Goal: Task Accomplishment & Management: Manage account settings

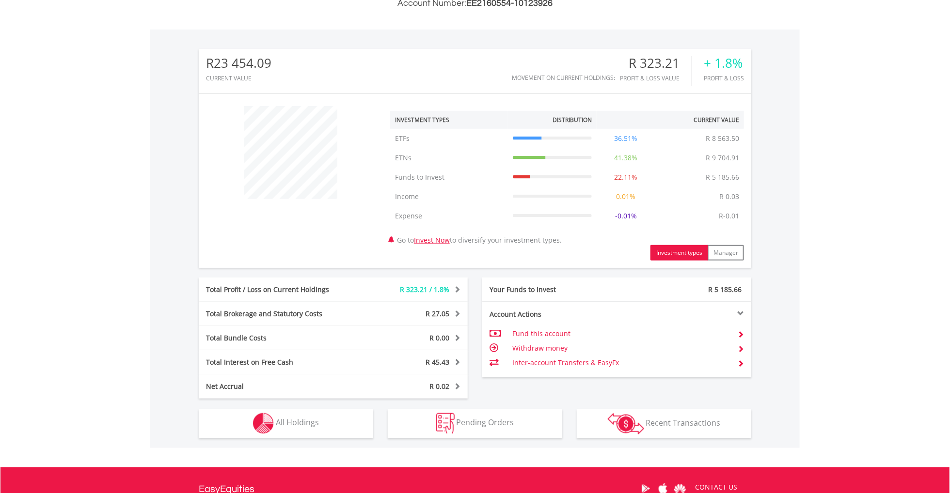
scroll to position [340, 0]
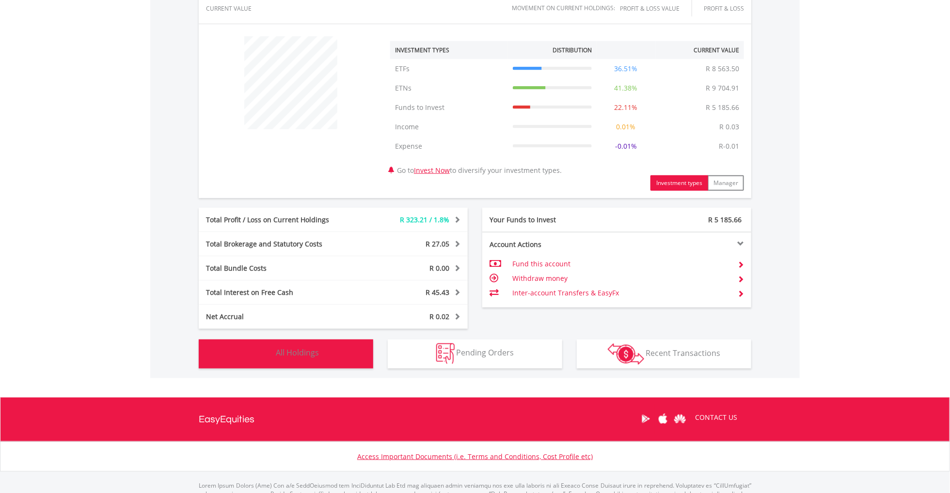
click at [269, 356] on img "button" at bounding box center [263, 354] width 21 height 21
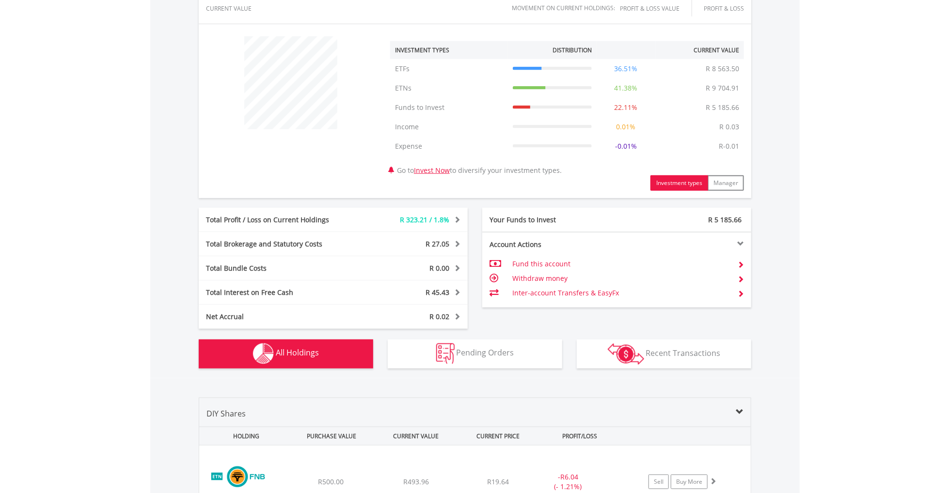
scroll to position [674, 0]
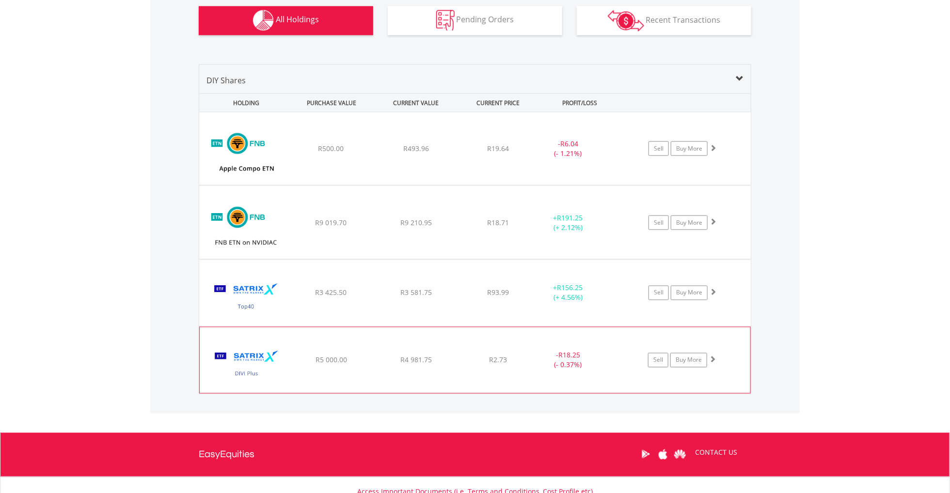
click at [467, 154] on div "R2.73" at bounding box center [498, 149] width 77 height 10
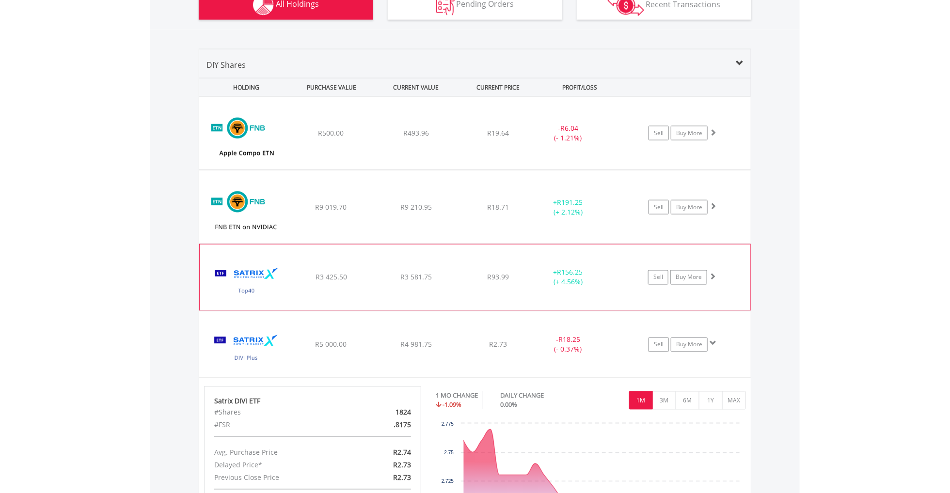
scroll to position [819, 0]
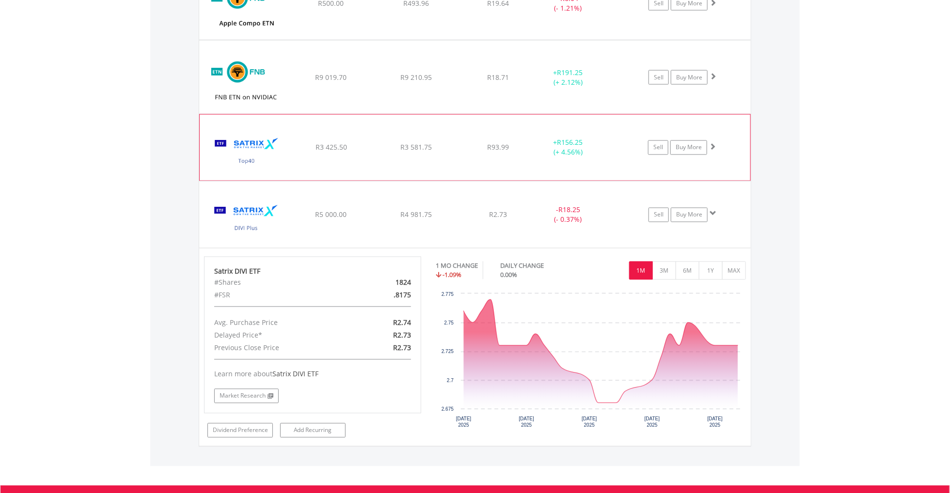
click at [425, 8] on span "R3 581.75" at bounding box center [416, 3] width 26 height 9
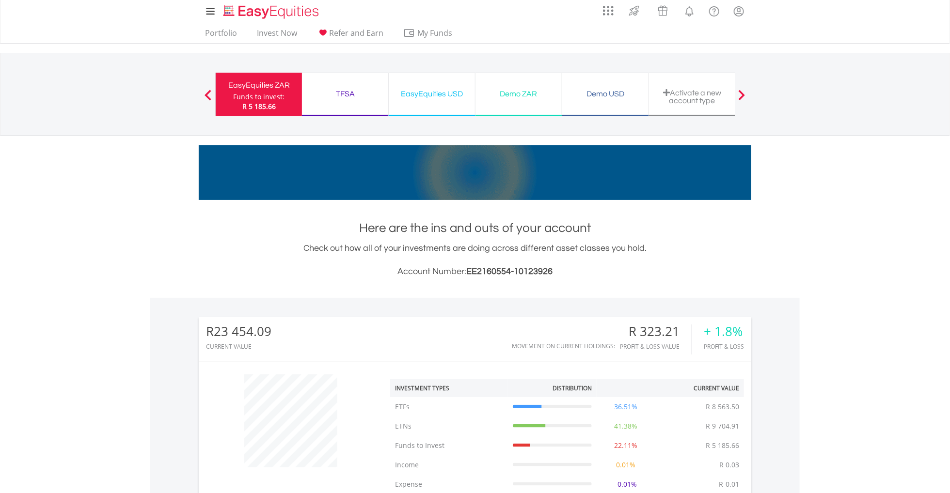
scroll to position [0, 0]
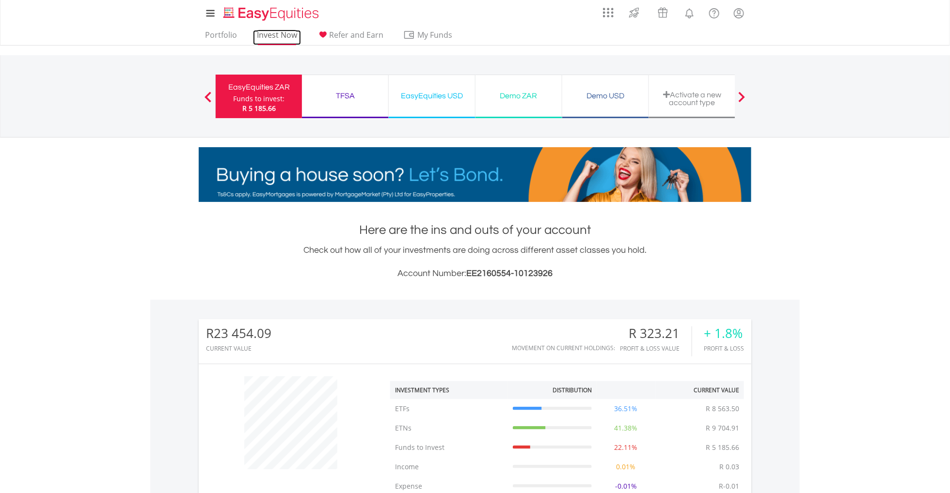
click at [272, 35] on link "Invest Now" at bounding box center [277, 37] width 48 height 15
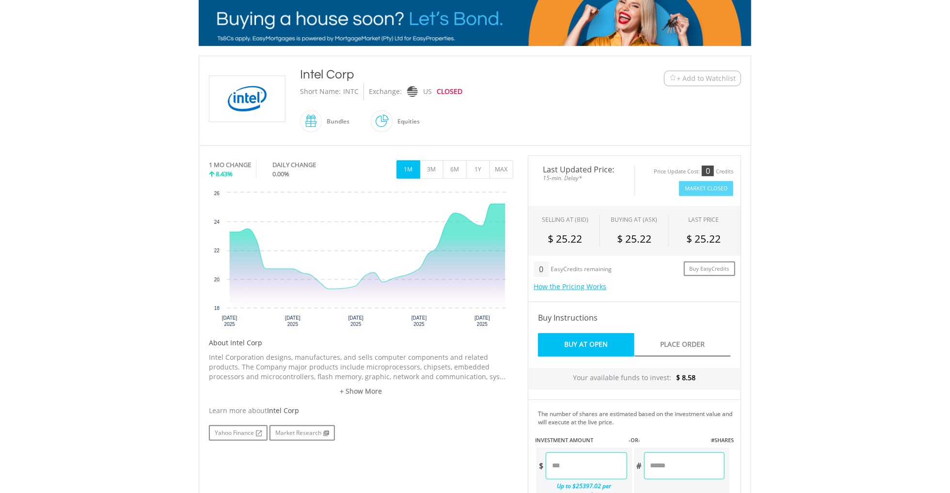
scroll to position [218, 0]
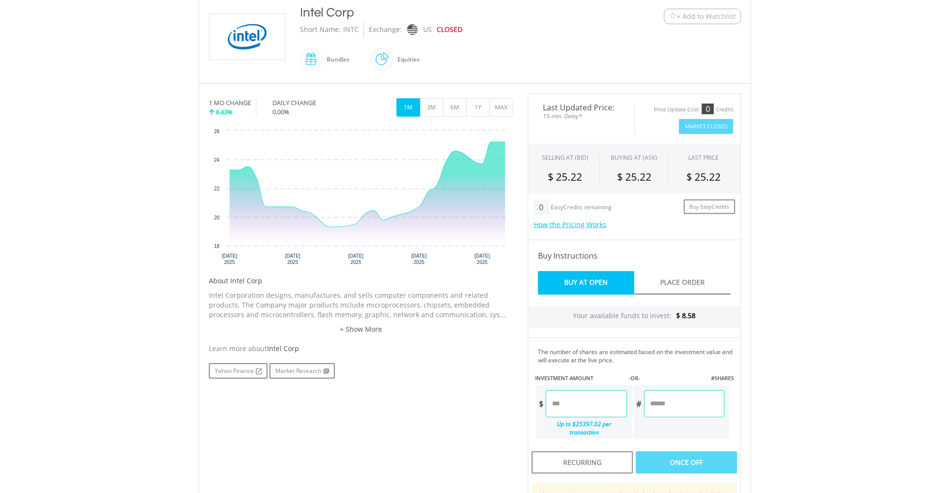
click at [576, 401] on input "number" at bounding box center [586, 404] width 81 height 27
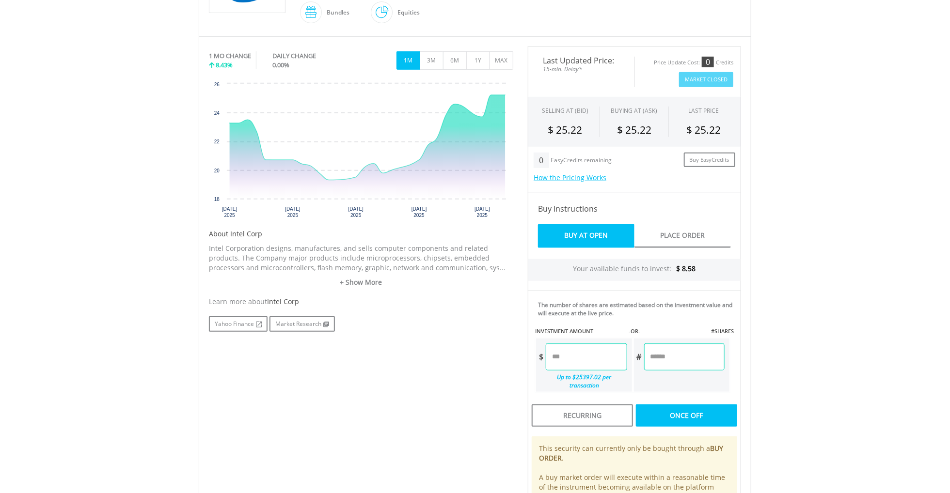
scroll to position [291, 0]
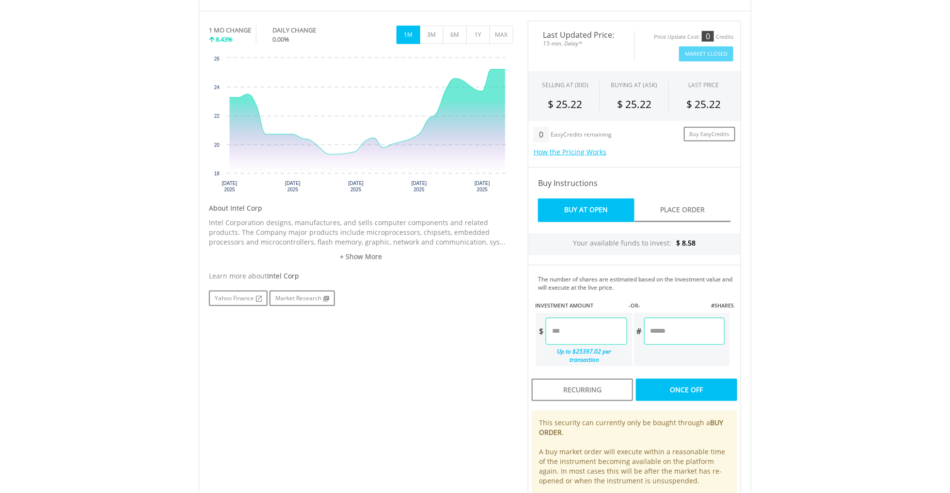
click at [685, 326] on div "Last Updated Price: 15-min. Delay* Price Update Cost: 0 Credits Market Closed S…" at bounding box center [635, 269] width 228 height 496
type input "****"
type input "******"
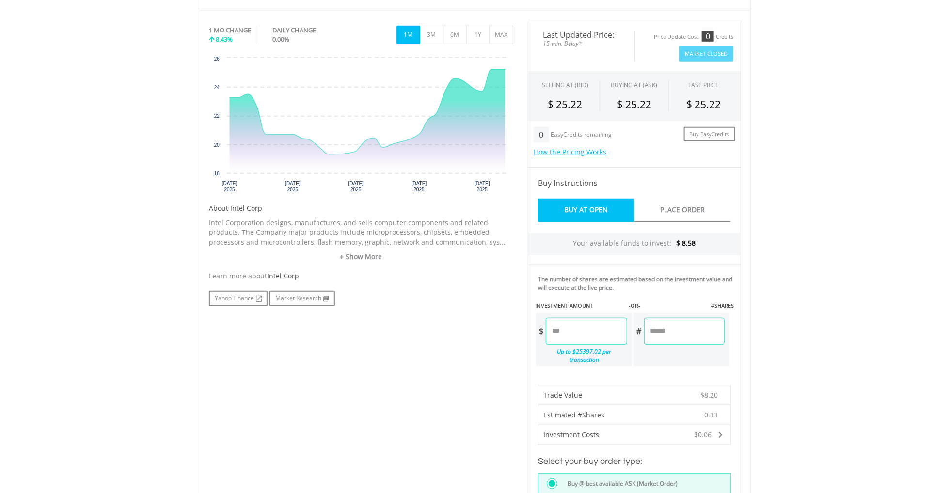
scroll to position [436, 0]
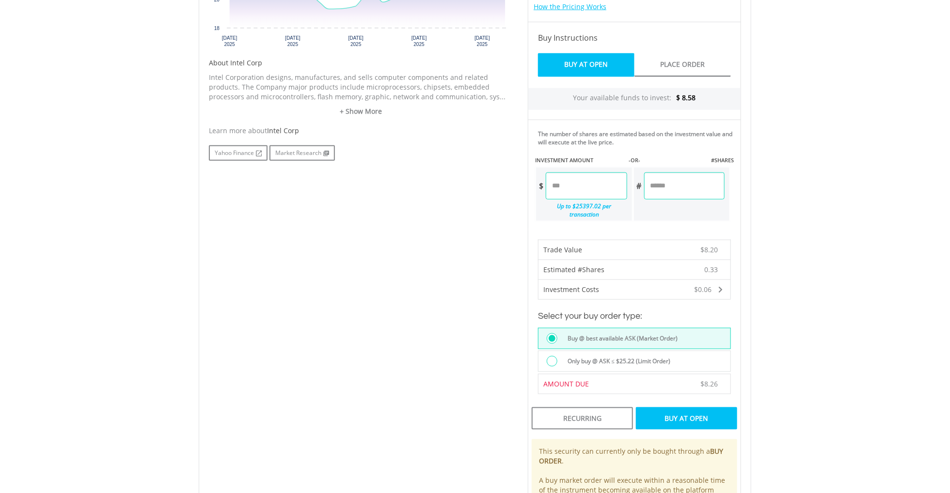
click at [688, 412] on div "Buy At Open" at bounding box center [686, 419] width 101 height 22
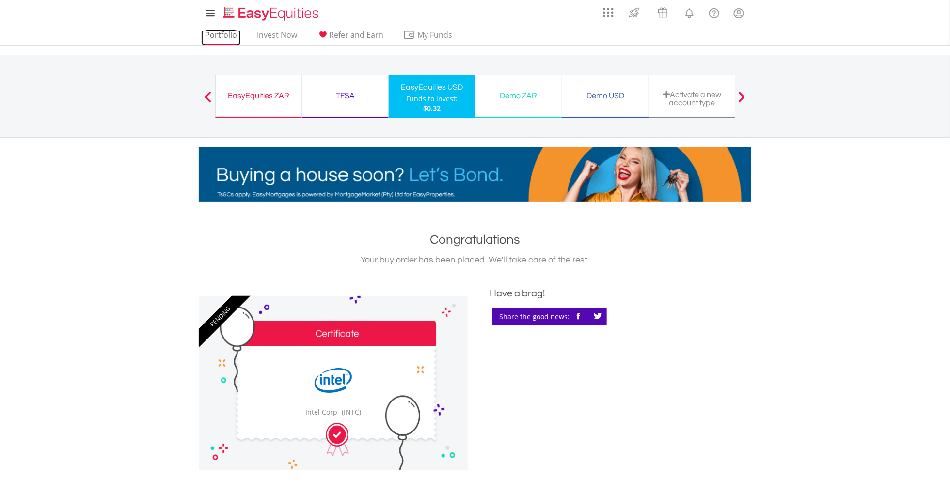
click at [217, 33] on link "Portfolio" at bounding box center [221, 37] width 40 height 15
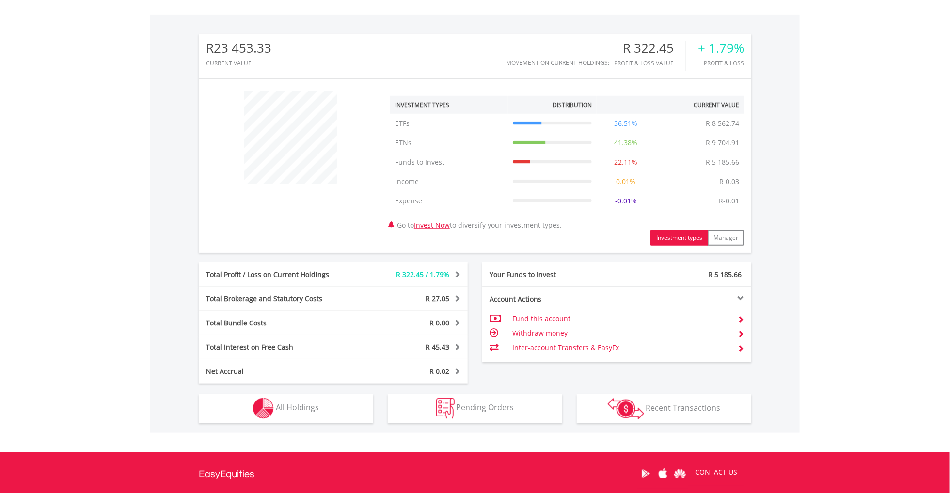
scroll to position [384, 0]
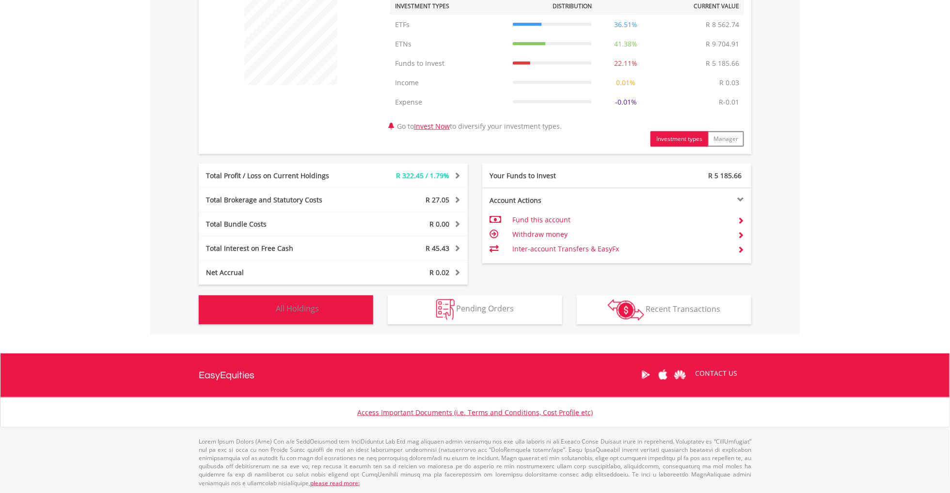
click at [294, 306] on span "All Holdings" at bounding box center [297, 309] width 43 height 11
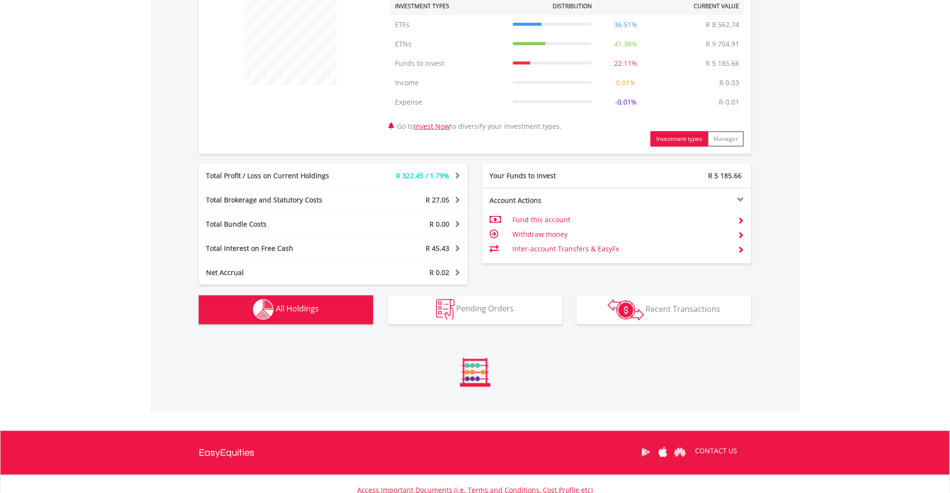
scroll to position [738, 0]
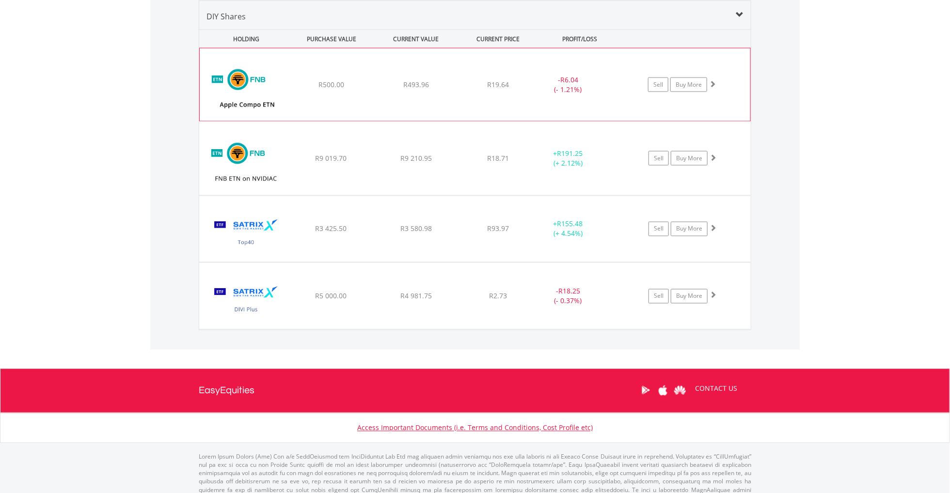
click at [530, 91] on div "﻿ FNB ETN on APPLEC R500.00 R493.96 R19.64 - R6.04 (- 1.21%) Sell Buy More" at bounding box center [475, 84] width 551 height 73
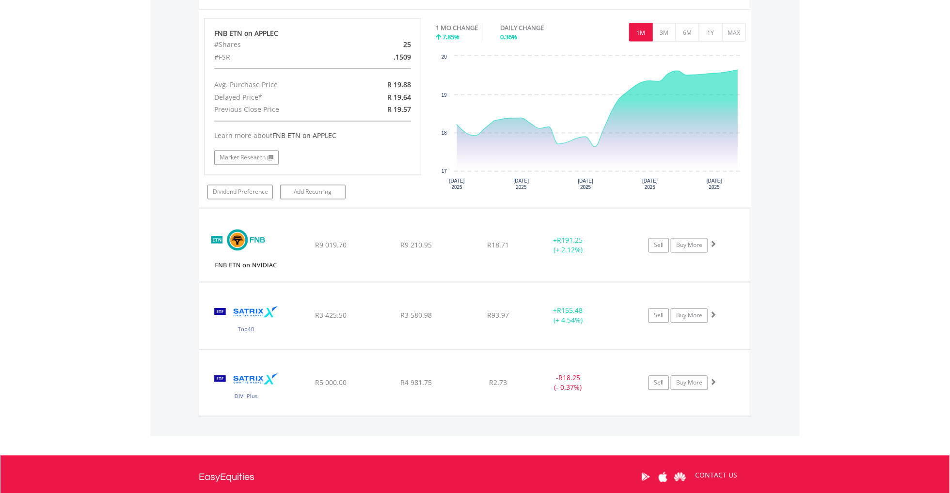
scroll to position [883, 0]
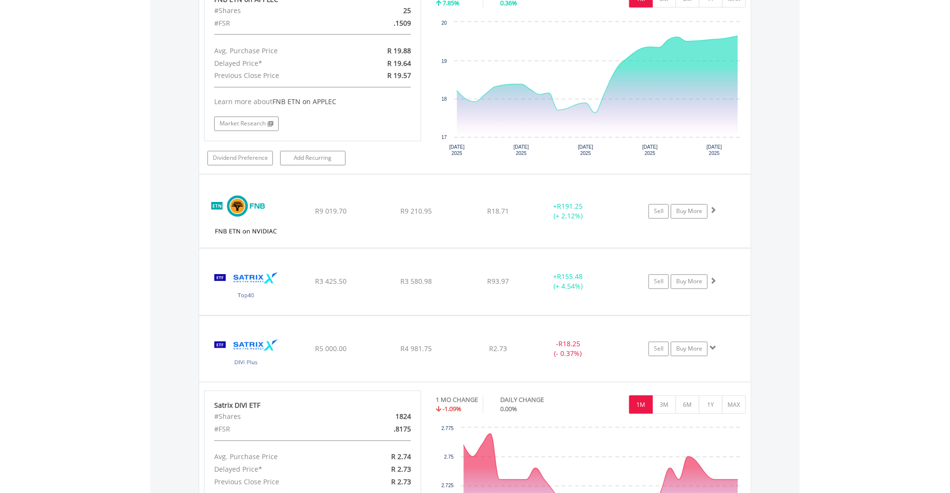
scroll to position [956, 0]
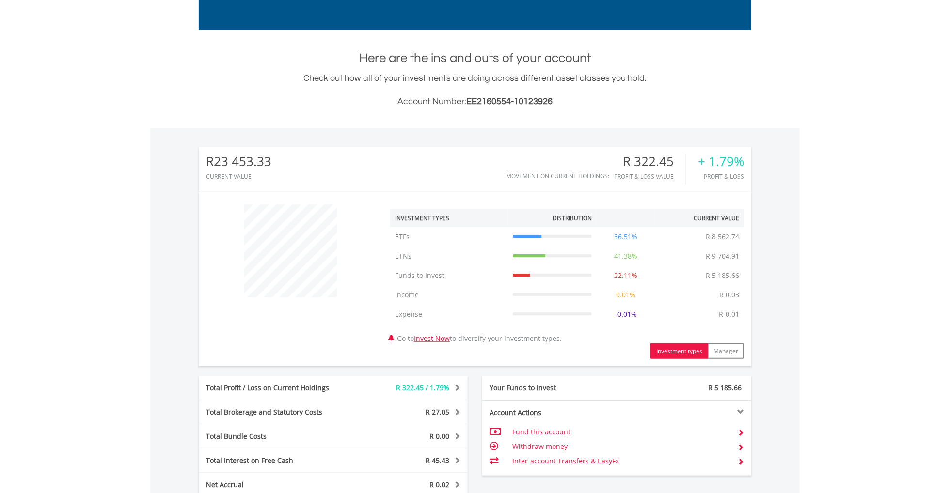
scroll to position [156, 0]
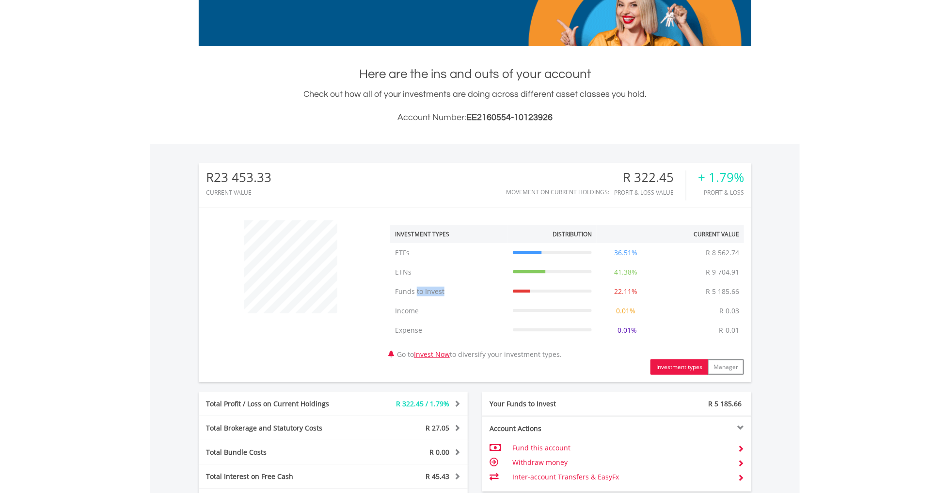
drag, startPoint x: 416, startPoint y: 295, endPoint x: 471, endPoint y: 293, distance: 55.3
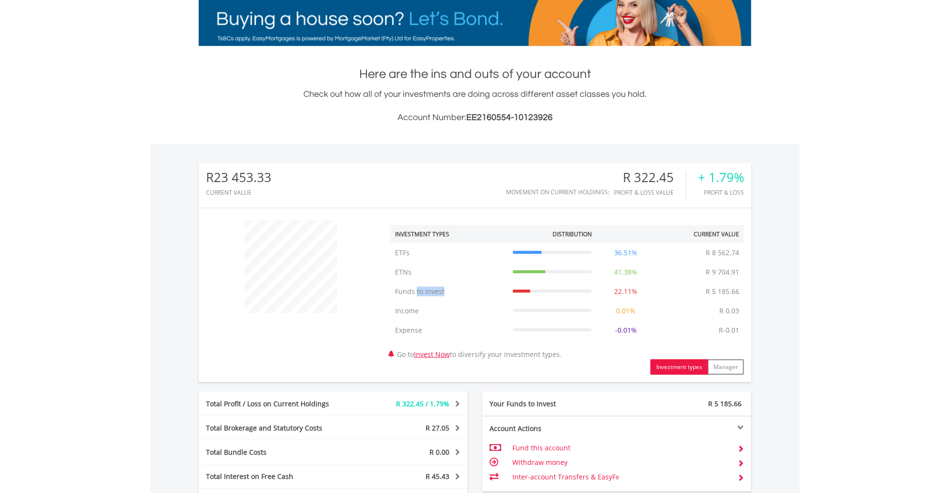
click at [471, 293] on td "Funds to Invest" at bounding box center [449, 291] width 118 height 19
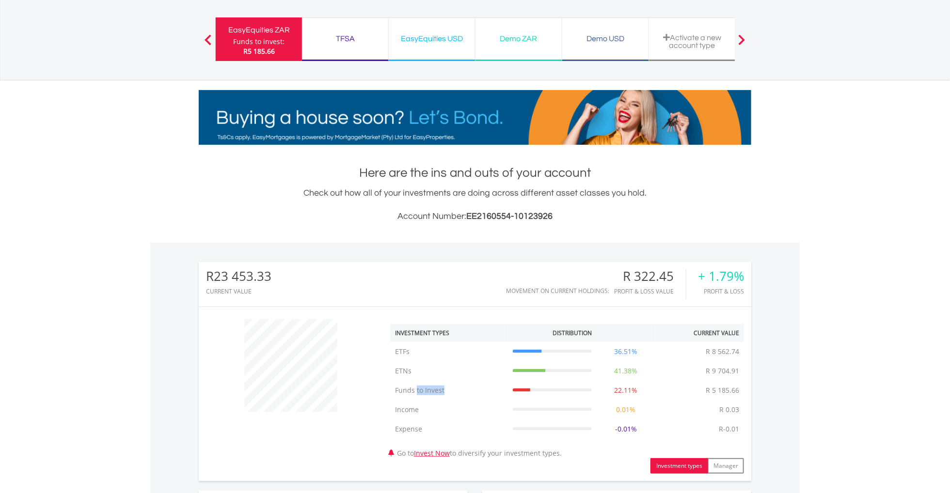
scroll to position [0, 0]
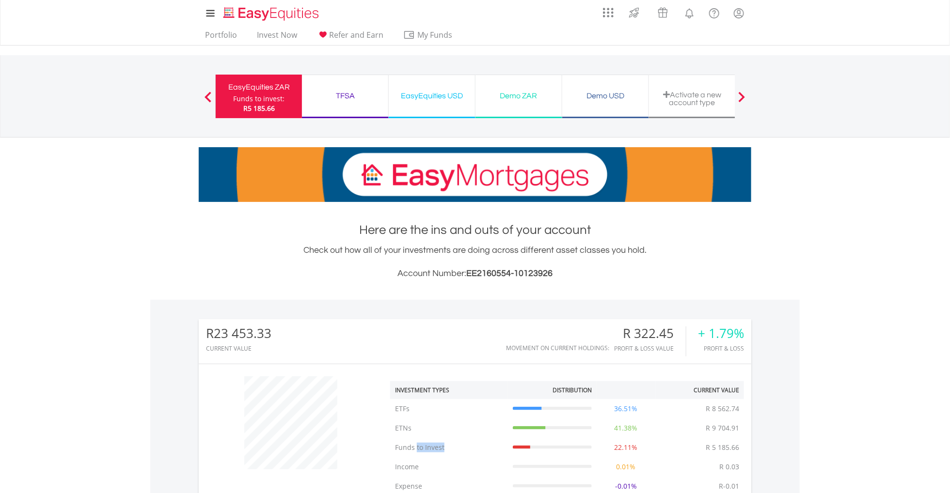
click at [347, 96] on div "TFSA" at bounding box center [345, 96] width 75 height 14
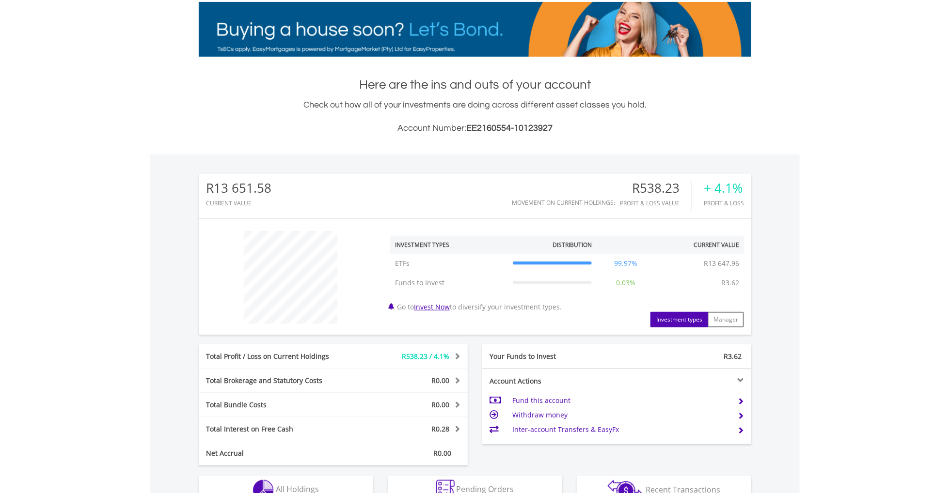
scroll to position [291, 0]
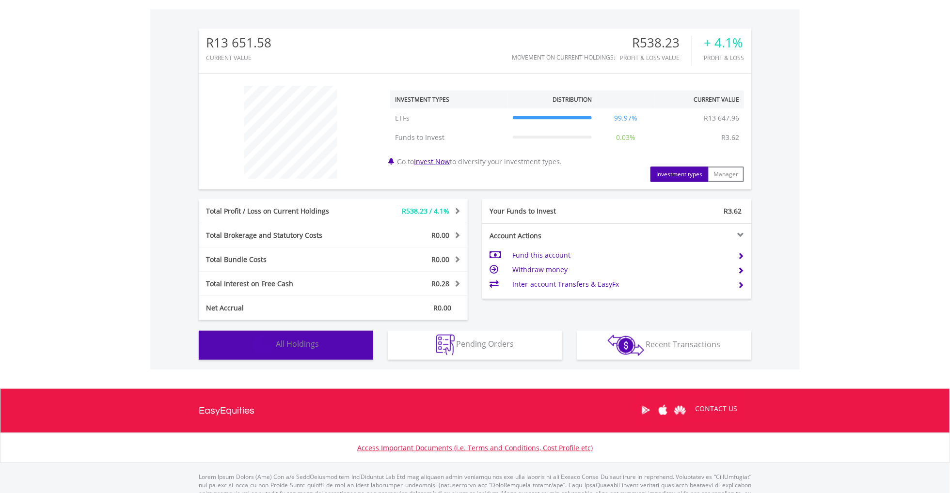
click at [286, 339] on span "All Holdings" at bounding box center [297, 344] width 43 height 11
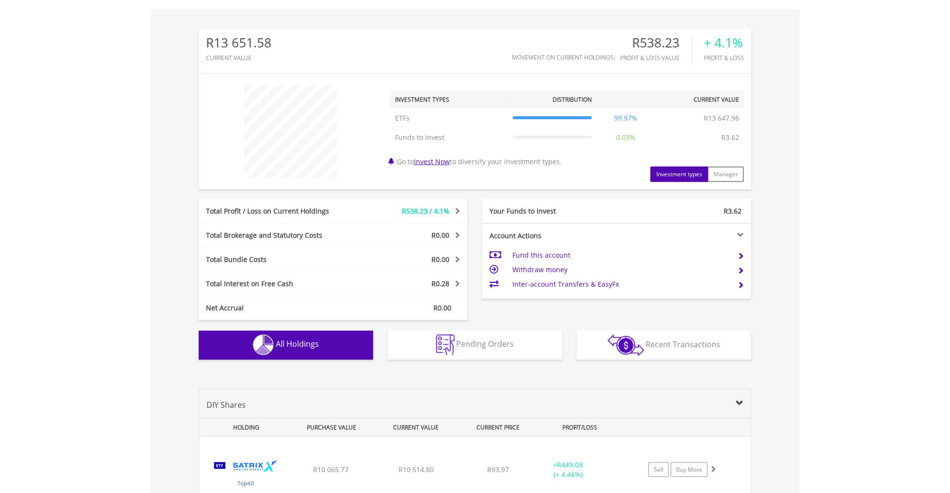
scroll to position [550, 0]
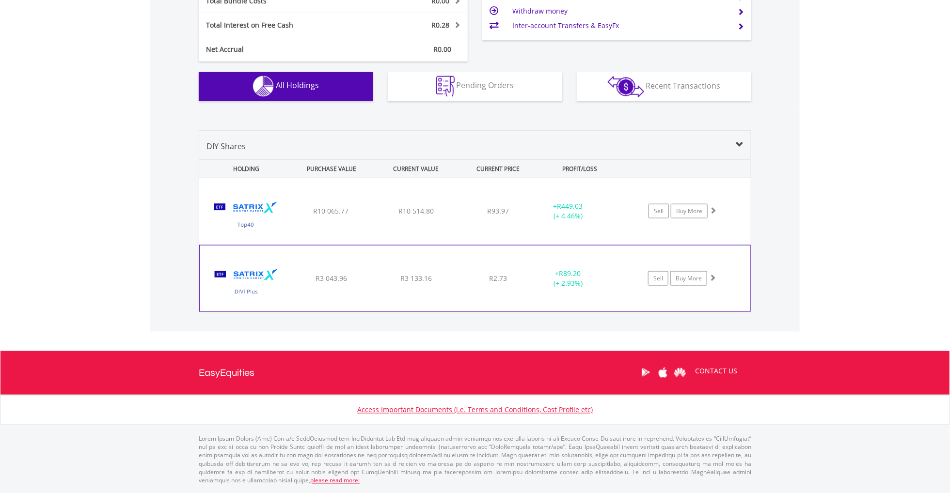
click at [312, 216] on div "R3 043.96" at bounding box center [331, 211] width 83 height 10
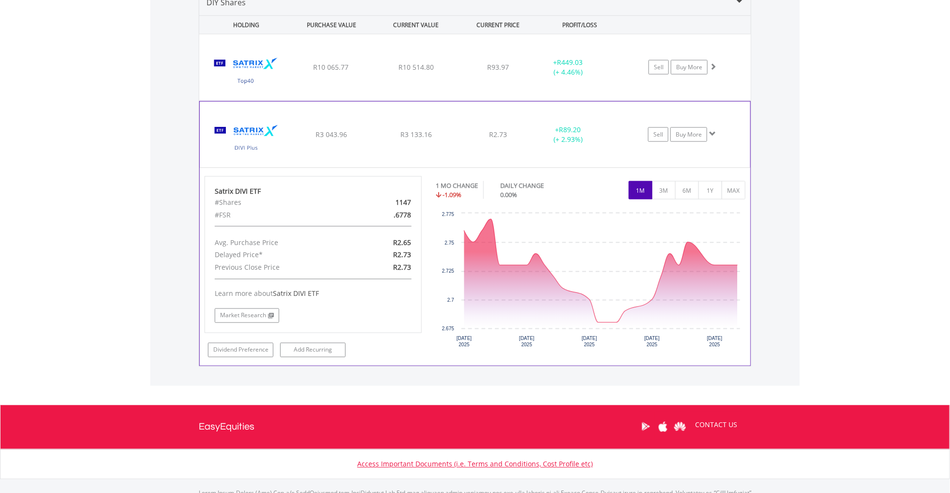
scroll to position [695, 0]
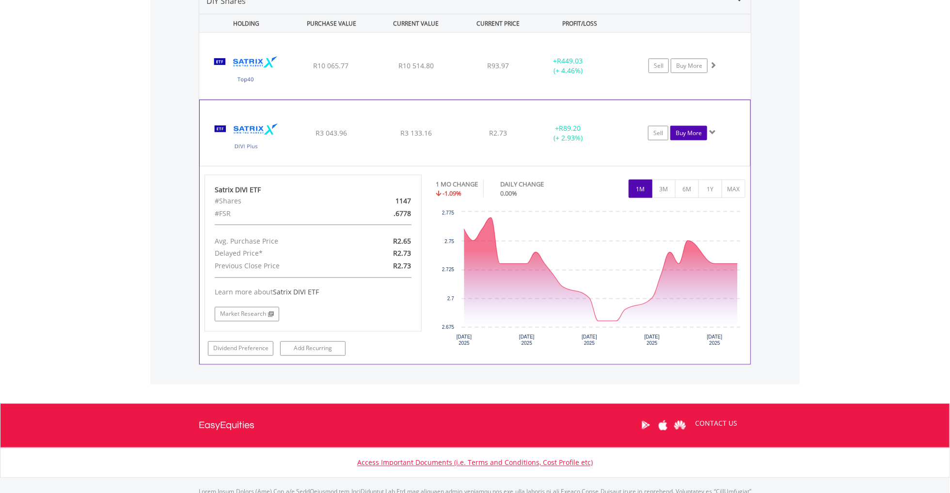
click at [690, 130] on link "Buy More" at bounding box center [688, 133] width 37 height 15
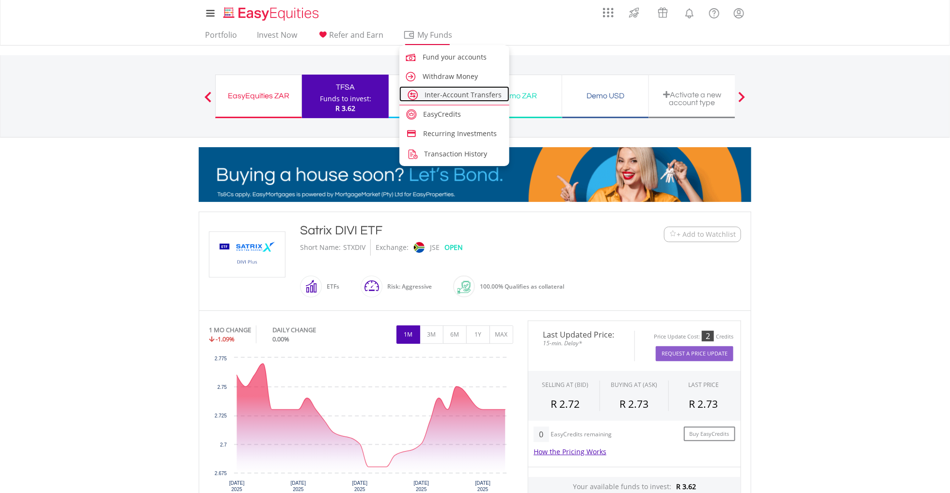
click at [447, 95] on span "Inter-Account Transfers" at bounding box center [463, 94] width 77 height 9
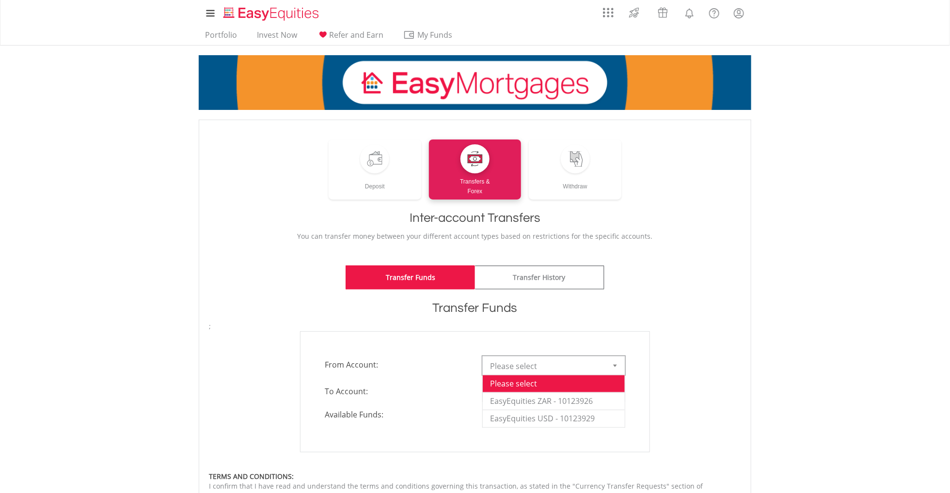
click at [619, 365] on div at bounding box center [614, 366] width 19 height 18
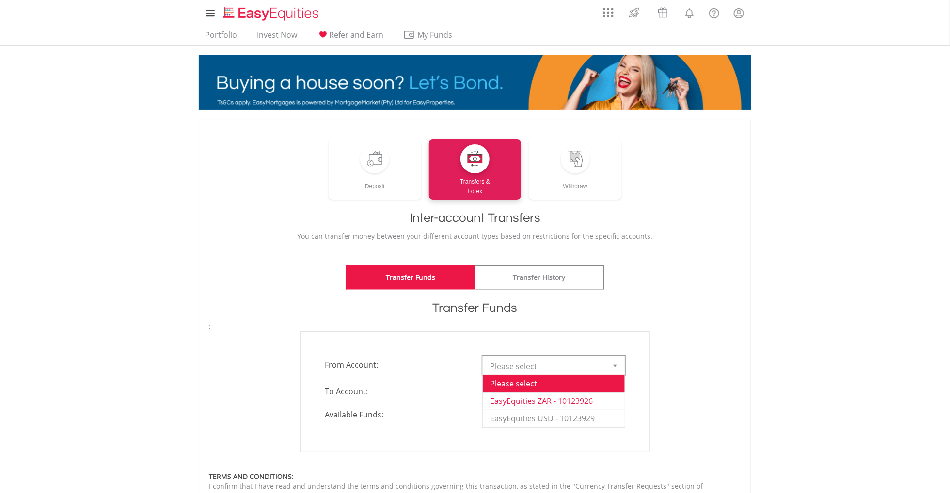
click at [555, 398] on li "EasyEquities ZAR - 10123926" at bounding box center [554, 401] width 142 height 17
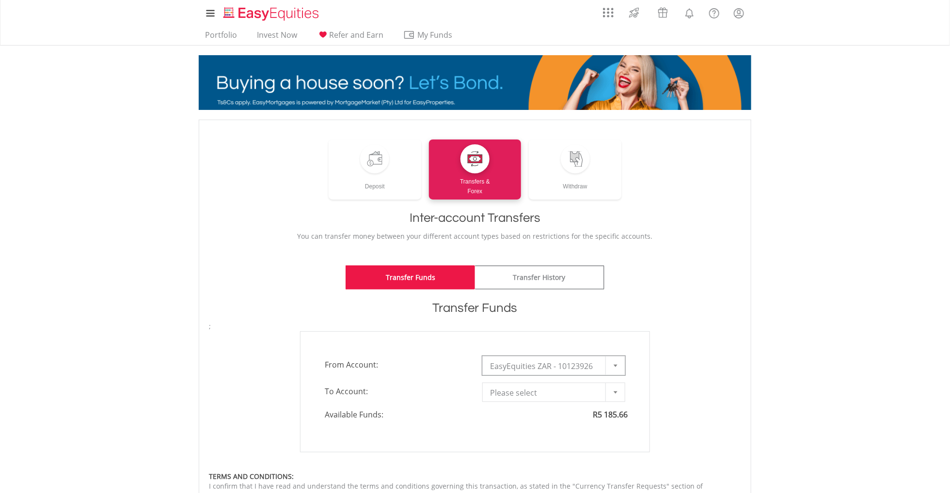
click at [614, 388] on div at bounding box center [614, 392] width 19 height 18
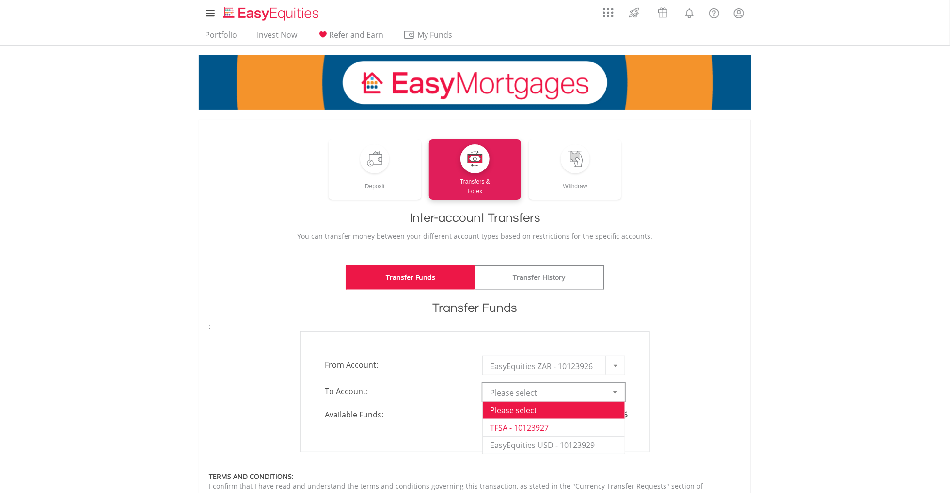
click at [533, 429] on li "TFSA - 10123927" at bounding box center [554, 427] width 142 height 17
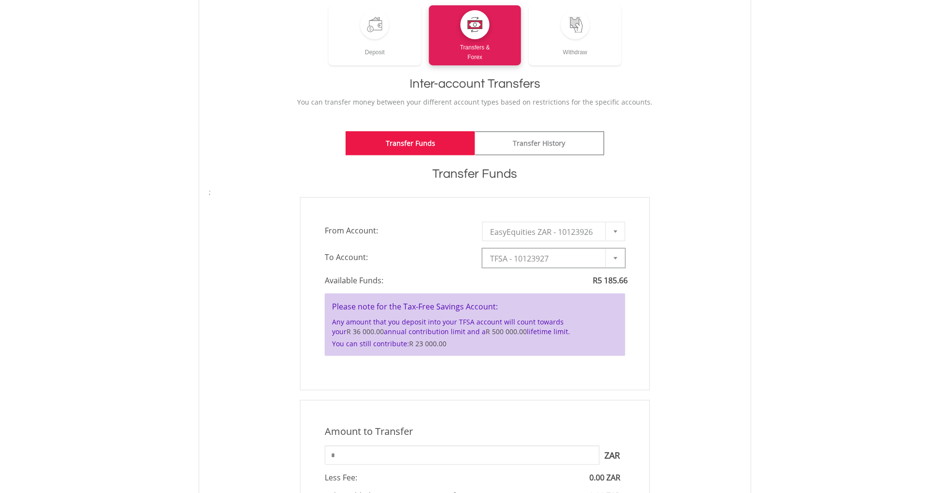
scroll to position [218, 0]
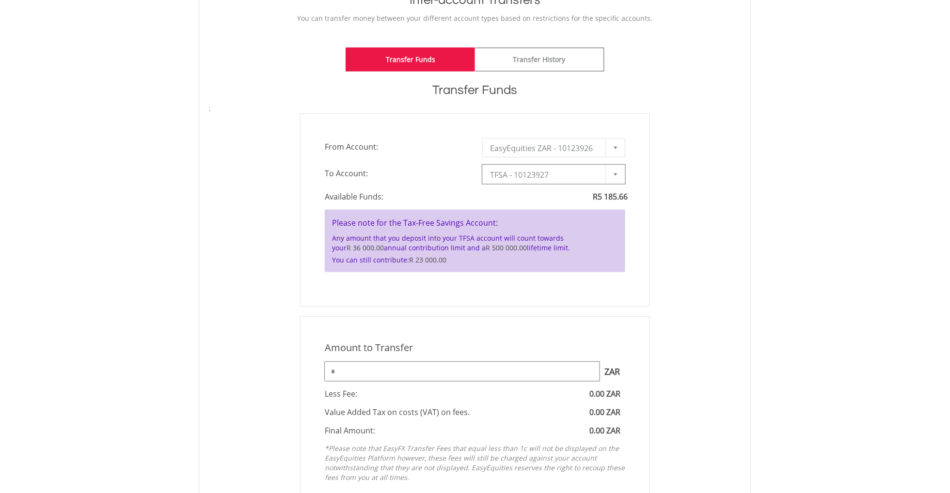
click at [338, 373] on input "*" at bounding box center [462, 371] width 275 height 19
drag, startPoint x: 338, startPoint y: 373, endPoint x: 326, endPoint y: 372, distance: 11.6
click at [326, 372] on input "*" at bounding box center [462, 371] width 275 height 19
type input "****"
click at [631, 336] on div "Amount to Transfer 1 ZAR = 1.0000 ZAR **** ZAR You can transfer funds into your…" at bounding box center [475, 415] width 350 height 196
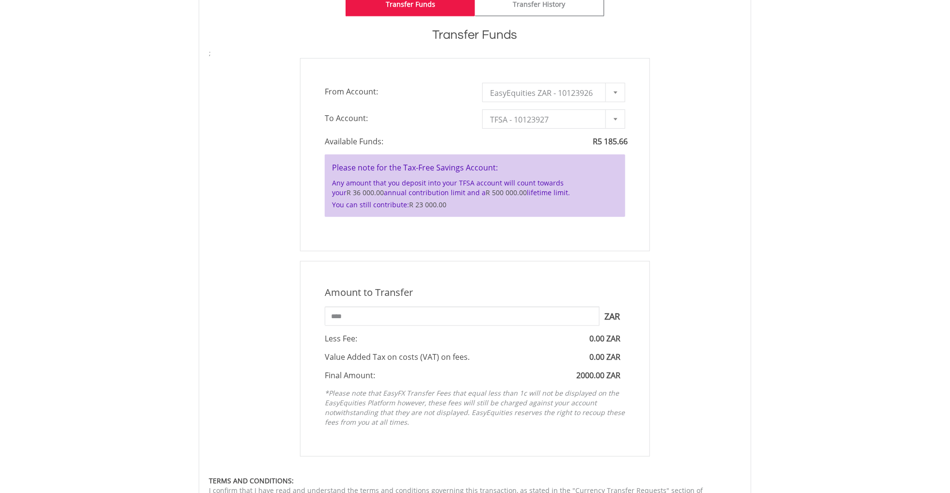
scroll to position [364, 0]
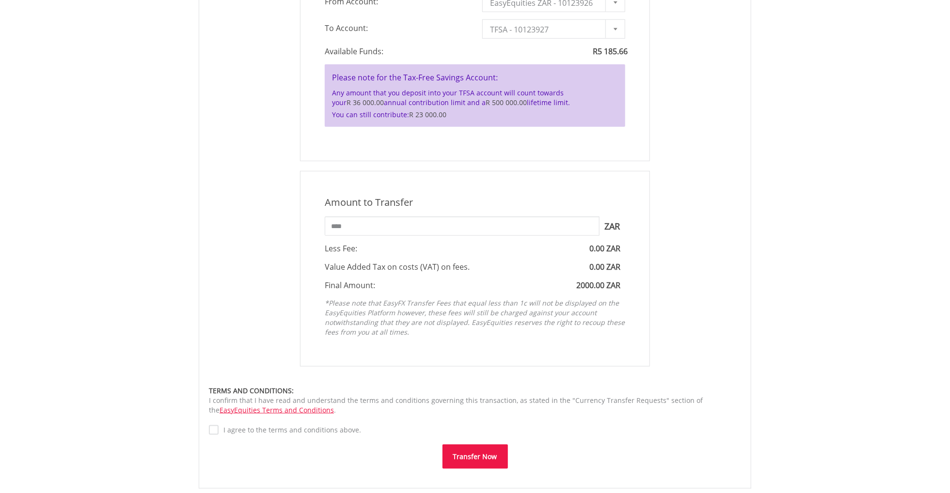
click at [704, 271] on div "Amount to Transfer 1 ZAR = 1.0000 ZAR **** ZAR You can transfer funds into your…" at bounding box center [475, 269] width 547 height 196
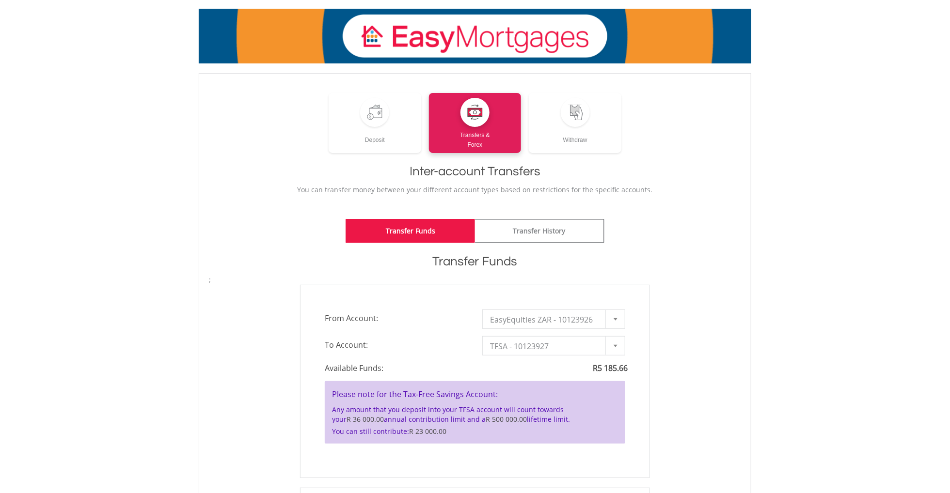
scroll to position [0, 0]
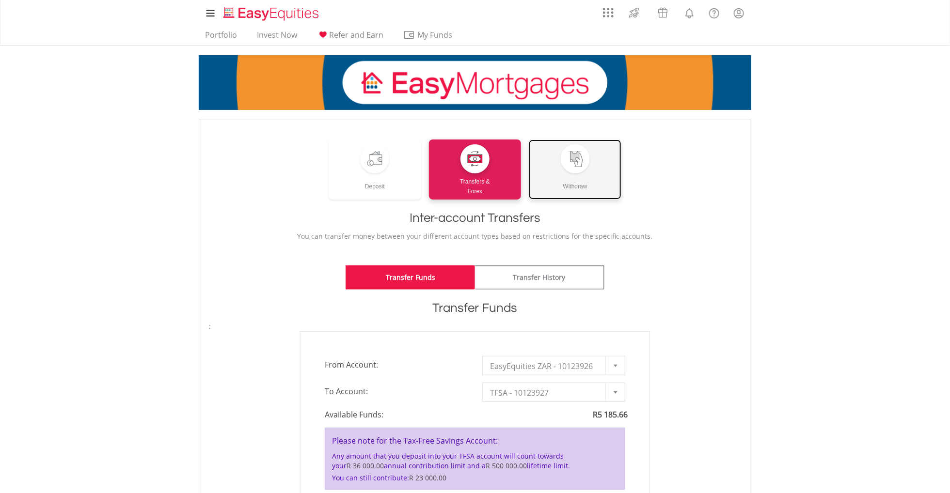
click at [574, 172] on div at bounding box center [575, 158] width 29 height 29
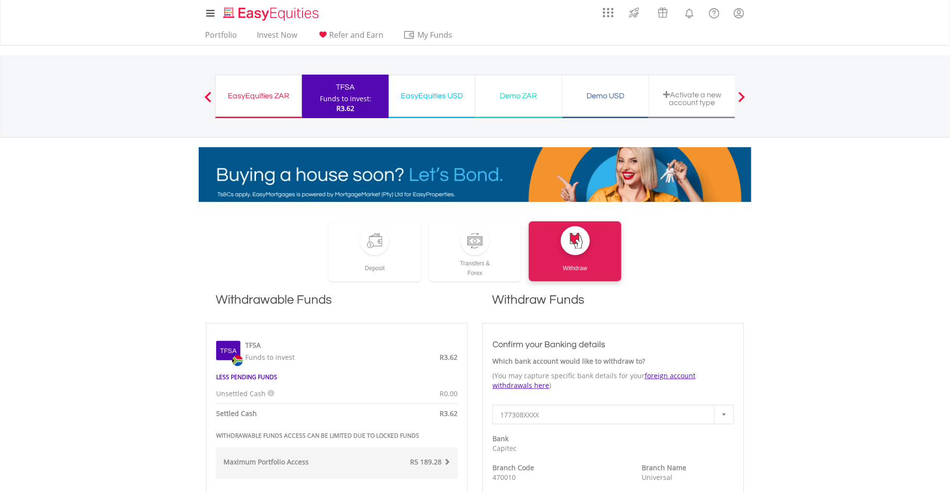
click at [423, 99] on div "EasyEquities USD" at bounding box center [432, 96] width 75 height 14
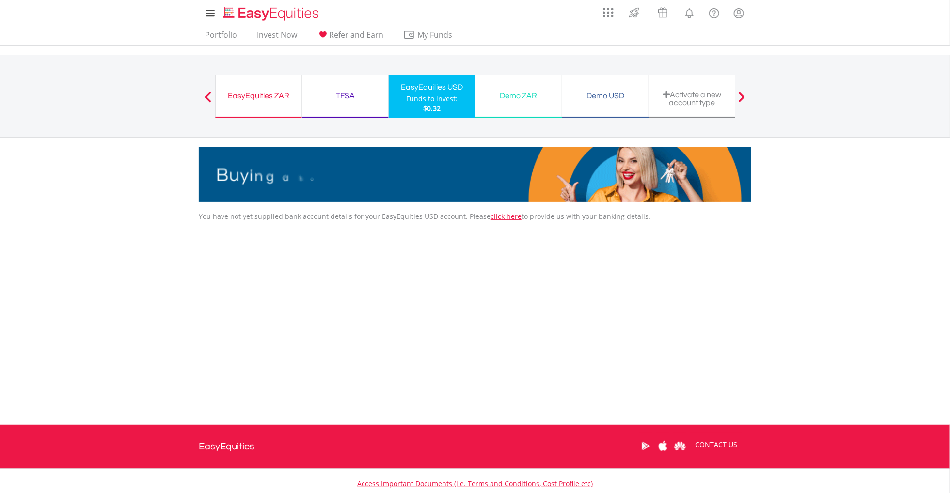
click at [249, 93] on div "EasyEquities ZAR" at bounding box center [259, 96] width 74 height 14
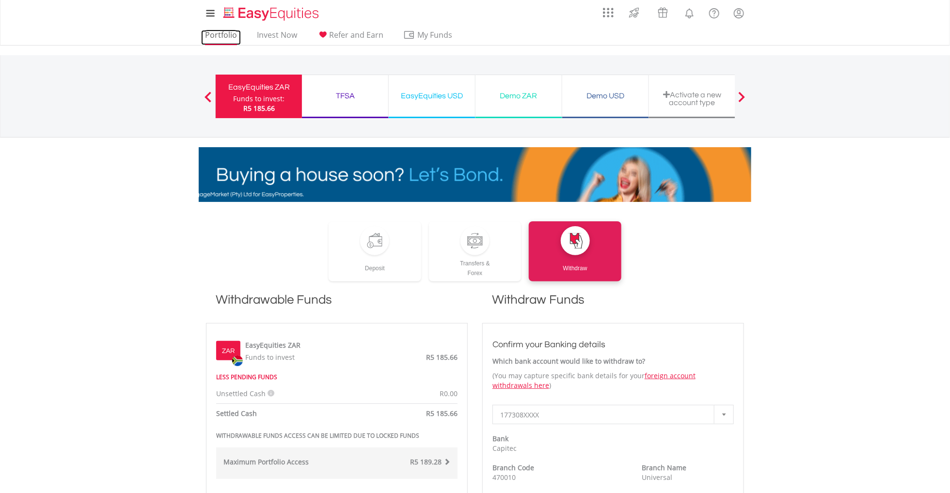
click at [222, 34] on link "Portfolio" at bounding box center [221, 37] width 40 height 15
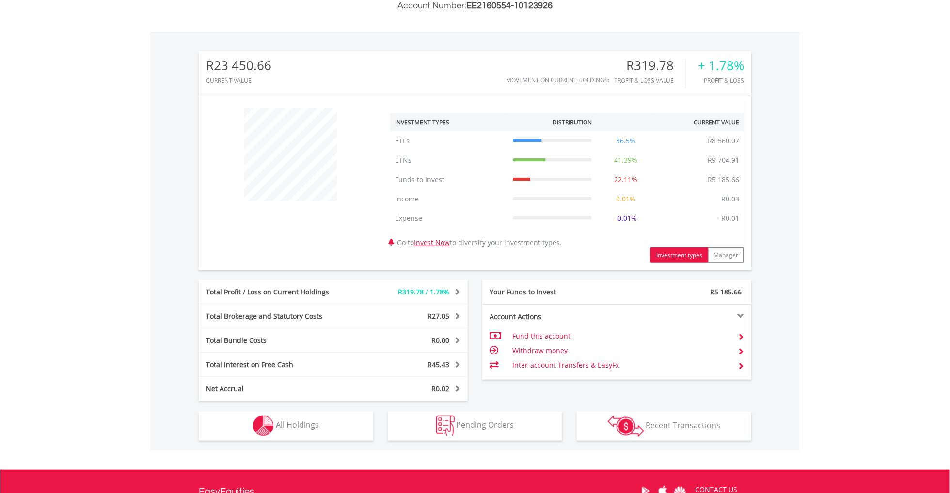
scroll to position [384, 0]
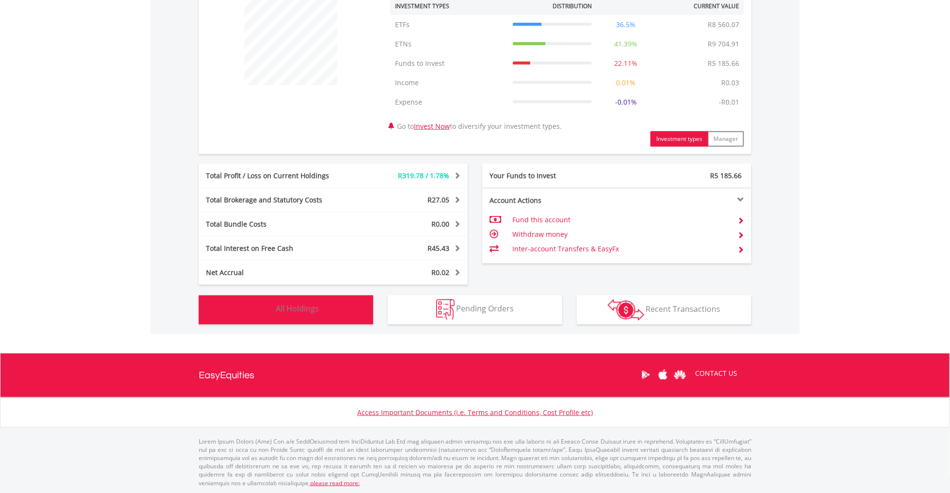
click at [285, 307] on span "All Holdings" at bounding box center [297, 309] width 43 height 11
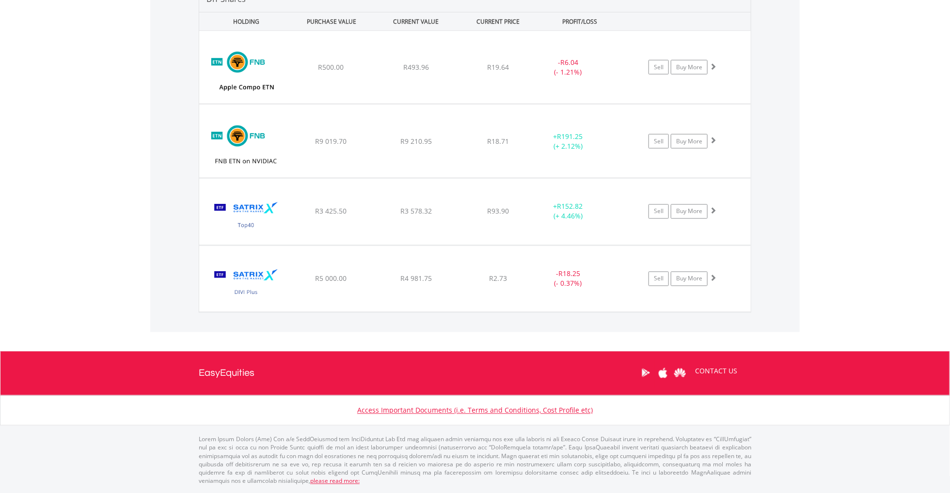
scroll to position [756, 0]
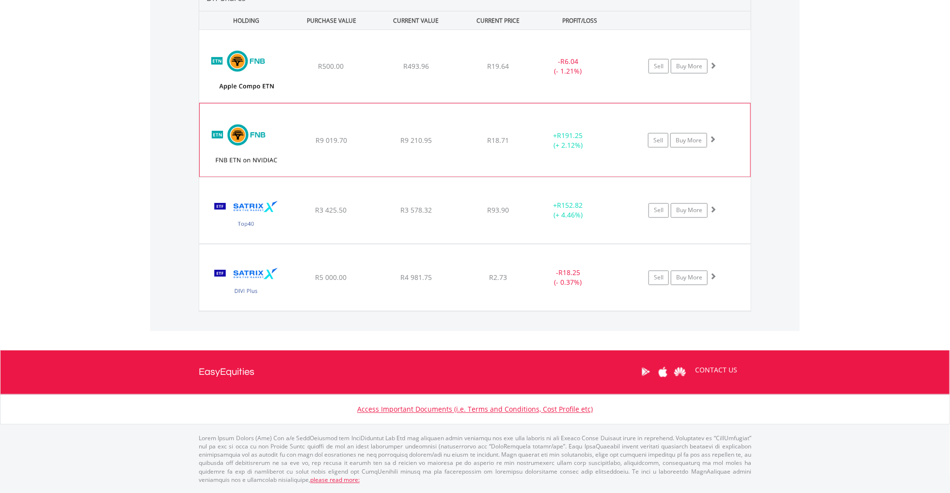
click at [573, 134] on span "R191.25" at bounding box center [570, 135] width 26 height 9
